Goal: Task Accomplishment & Management: Manage account settings

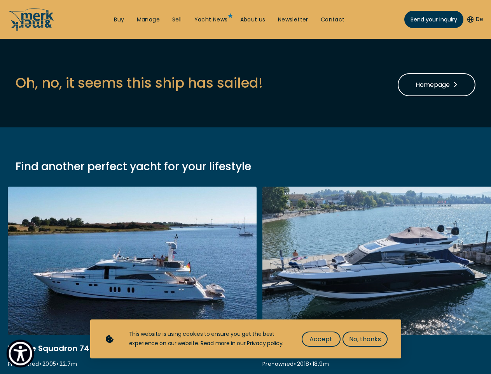
click at [20, 353] on img "Show Accessibility Preferences" at bounding box center [21, 353] width 24 height 24
click at [475, 19] on button "De" at bounding box center [476, 20] width 16 height 8
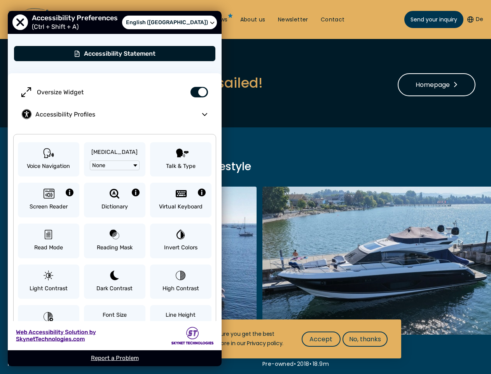
click at [139, 82] on label "Oversize Widget" at bounding box center [115, 92] width 198 height 22
click at [183, 82] on input "Oversize Widget" at bounding box center [196, 88] width 27 height 14
checkbox input "false"
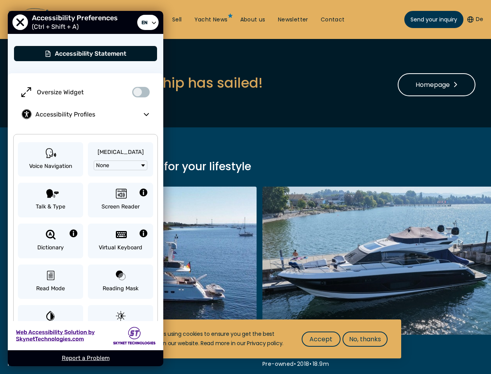
click at [321, 339] on span "Accept" at bounding box center [321, 339] width 23 height 10
